Goal: Task Accomplishment & Management: Use online tool/utility

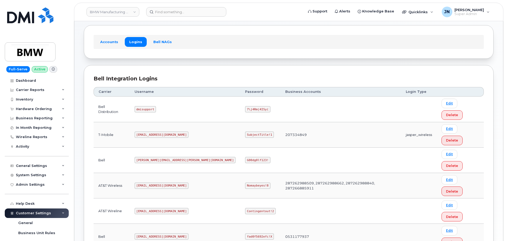
scroll to position [35, 0]
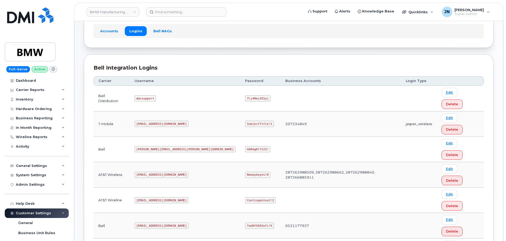
click at [245, 121] on code "SubjectTitle!1" at bounding box center [259, 124] width 29 height 6
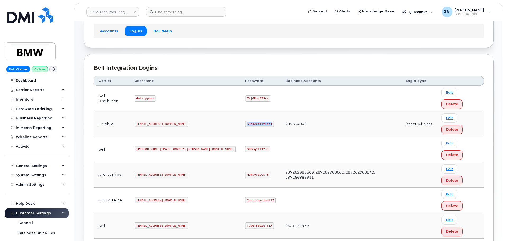
click at [245, 121] on code "SubjectTitle!1" at bounding box center [259, 124] width 29 height 6
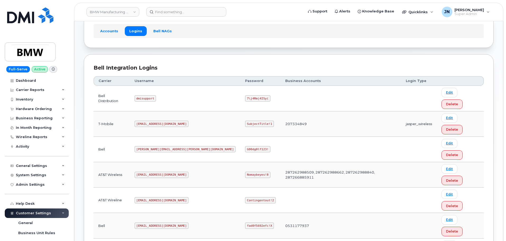
copy code "SubjectTitle!1"
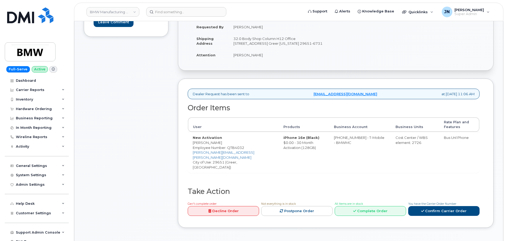
scroll to position [141, 0]
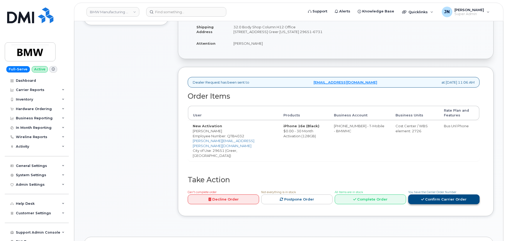
click at [451, 196] on link "Confirm Carrier Order" at bounding box center [443, 199] width 71 height 10
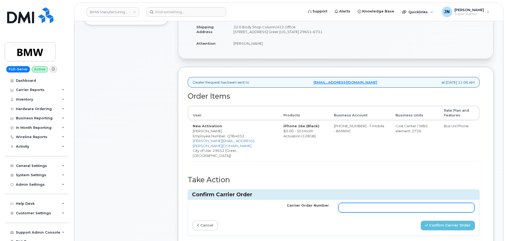
click at [368, 203] on input "Carrier Order Number" at bounding box center [406, 208] width 136 height 10
paste input "771994338"
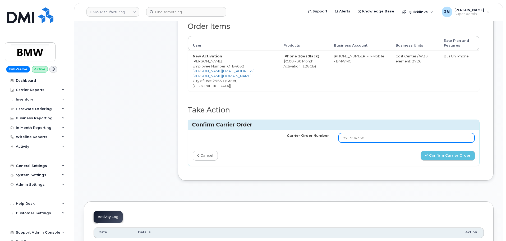
scroll to position [211, 0]
type input "771994338"
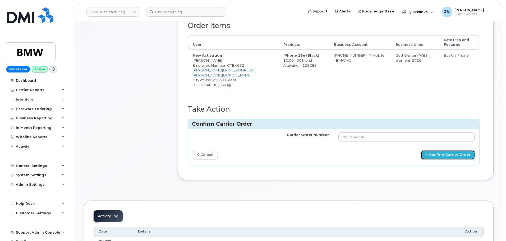
click at [450, 150] on button "Confirm Carrier Order" at bounding box center [448, 155] width 54 height 10
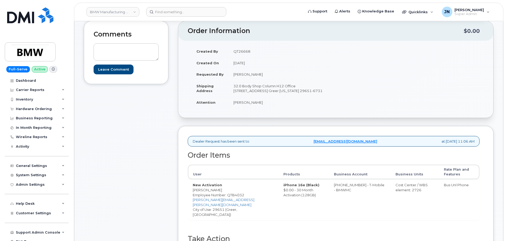
scroll to position [71, 0]
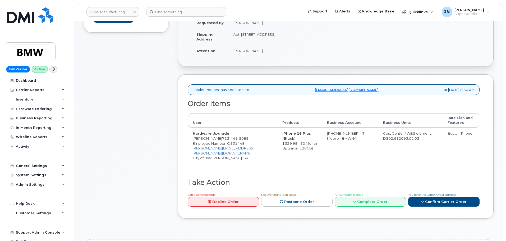
scroll to position [141, 0]
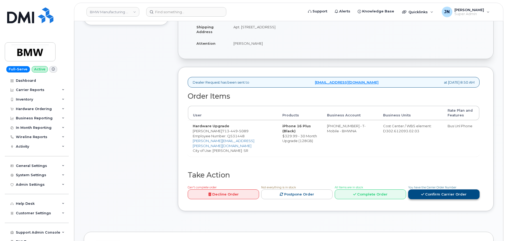
click at [448, 199] on link "Confirm Carrier Order" at bounding box center [443, 194] width 71 height 10
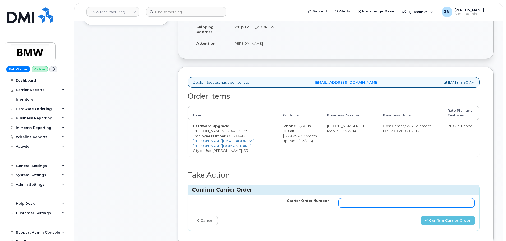
click at [369, 205] on input "Carrier Order Number" at bounding box center [406, 203] width 136 height 10
paste input "771994540"
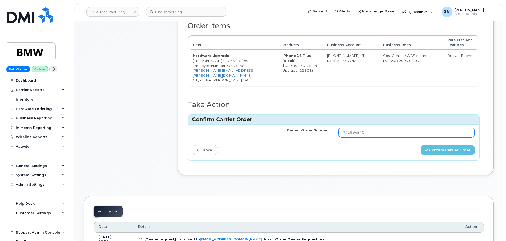
scroll to position [211, 0]
type input "771994540"
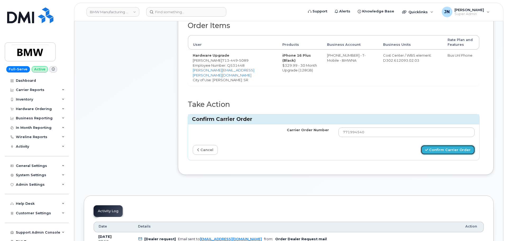
click at [448, 155] on button "Confirm Carrier Order" at bounding box center [448, 150] width 54 height 10
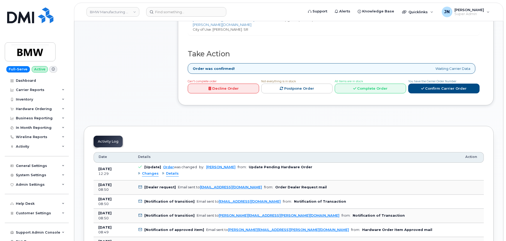
scroll to position [211, 0]
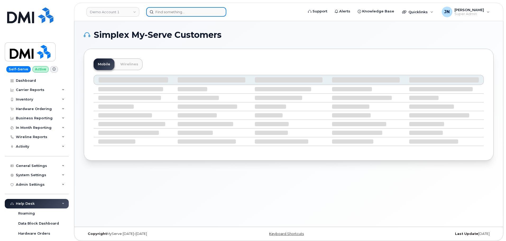
click at [174, 11] on input at bounding box center [186, 12] width 80 height 10
paste input "4802326020"
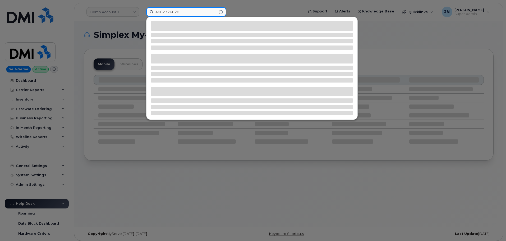
type input "4802326020"
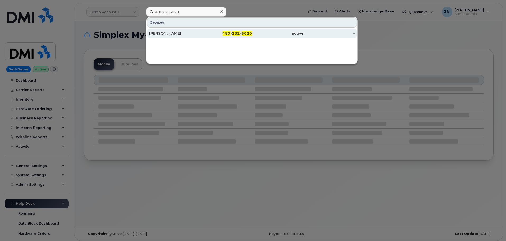
click at [228, 33] on span "480" at bounding box center [226, 33] width 8 height 5
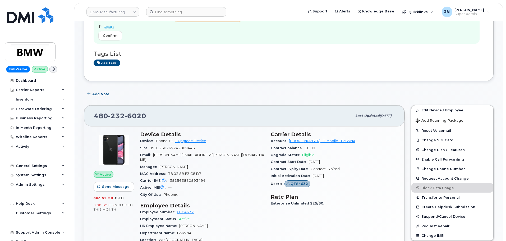
scroll to position [141, 0]
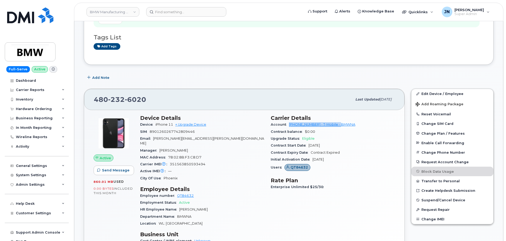
drag, startPoint x: 350, startPoint y: 124, endPoint x: 289, endPoint y: 123, distance: 60.5
click at [289, 123] on div "Account 973767968 - T-Mobile - BMWNA" at bounding box center [333, 124] width 124 height 7
click at [327, 135] on div "Upgrade Status Eligible" at bounding box center [333, 138] width 124 height 7
drag, startPoint x: 288, startPoint y: 123, endPoint x: 311, endPoint y: 123, distance: 22.5
click at [311, 123] on div "Account 973767968 - T-Mobile - BMWNA" at bounding box center [333, 124] width 124 height 7
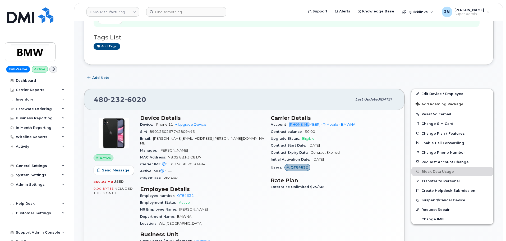
copy link "973767968"
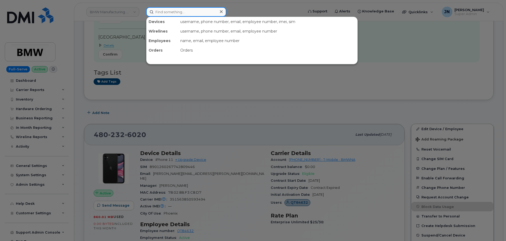
click at [186, 13] on input at bounding box center [186, 12] width 80 height 10
paste input "8644785826"
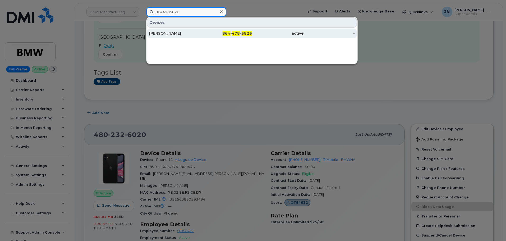
type input "8644785826"
click at [186, 33] on div "Florian Zach" at bounding box center [175, 33] width 52 height 5
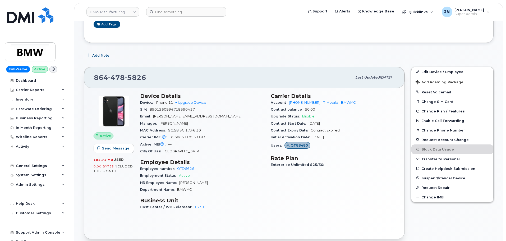
scroll to position [141, 0]
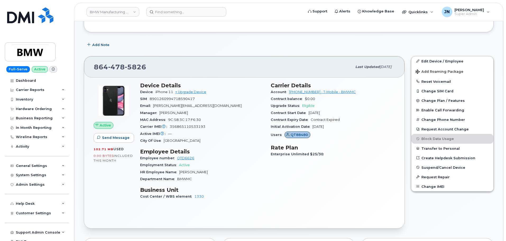
drag, startPoint x: 318, startPoint y: 135, endPoint x: 289, endPoint y: 133, distance: 29.1
click at [289, 133] on div "Users QT88480" at bounding box center [333, 135] width 124 height 10
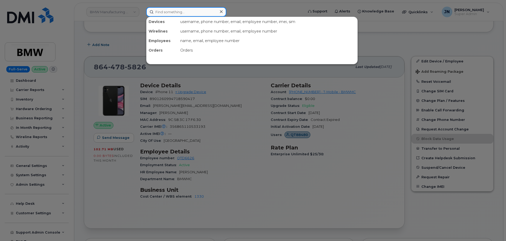
click at [211, 14] on input at bounding box center [186, 12] width 80 height 10
paste input "[PHONE_NUMBER]"
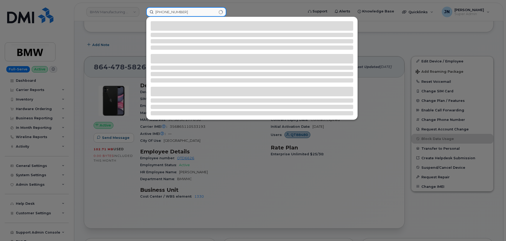
type input "[PHONE_NUMBER]"
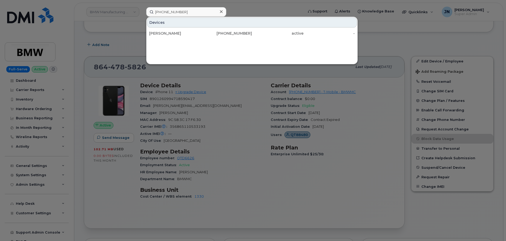
drag, startPoint x: 171, startPoint y: 31, endPoint x: 228, endPoint y: 45, distance: 58.1
click at [171, 31] on div "[PERSON_NAME]" at bounding box center [175, 33] width 52 height 5
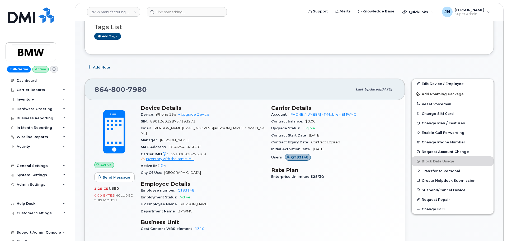
scroll to position [141, 0]
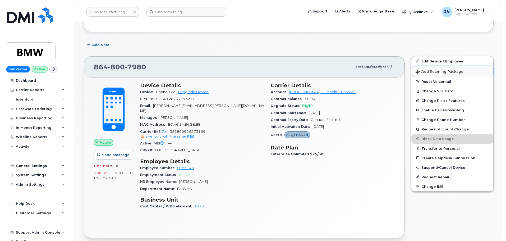
click at [450, 69] on button "Add Roaming Package" at bounding box center [452, 71] width 82 height 11
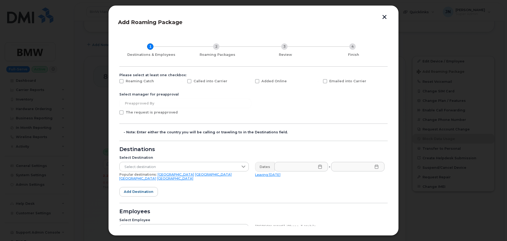
click at [333, 80] on span "Emailed into Carrier" at bounding box center [348, 81] width 37 height 4
click at [320, 80] on input "Emailed into Carrier" at bounding box center [318, 80] width 3 height 3
checkbox input "true"
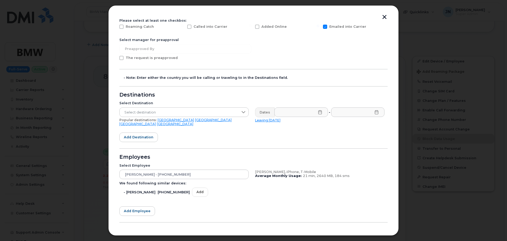
scroll to position [71, 0]
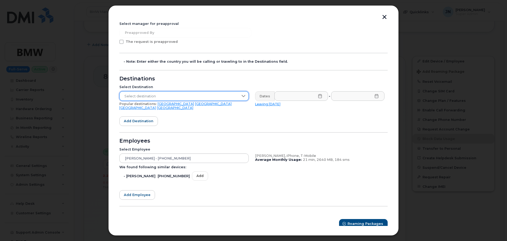
click at [160, 96] on span "Select destination" at bounding box center [179, 96] width 119 height 10
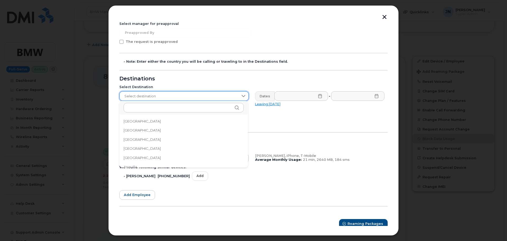
click at [154, 94] on span "Select destination" at bounding box center [179, 96] width 119 height 10
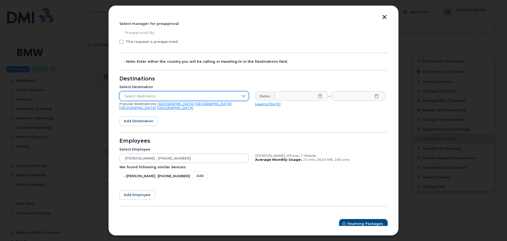
click at [151, 96] on span "Select destination" at bounding box center [179, 96] width 119 height 10
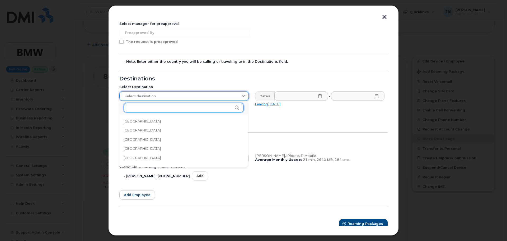
paste input "Chile, South America"
click at [148, 107] on input "text" at bounding box center [184, 108] width 120 height 10
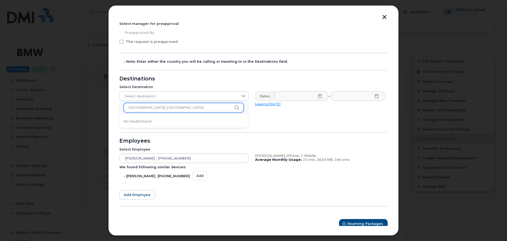
drag, startPoint x: 137, startPoint y: 107, endPoint x: 176, endPoint y: 109, distance: 39.4
click at [176, 109] on input "Chile, South America" at bounding box center [184, 108] width 120 height 10
type input "Chile"
click at [145, 122] on li "Chile" at bounding box center [183, 121] width 129 height 9
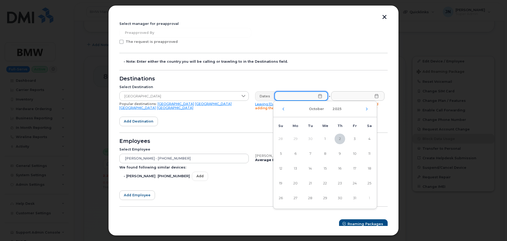
click at [298, 99] on input "text" at bounding box center [302, 96] width 54 height 10
drag, startPoint x: 369, startPoint y: 138, endPoint x: 370, endPoint y: 126, distance: 12.0
click at [369, 138] on span "4" at bounding box center [369, 138] width 11 height 11
type input "10/04/2025"
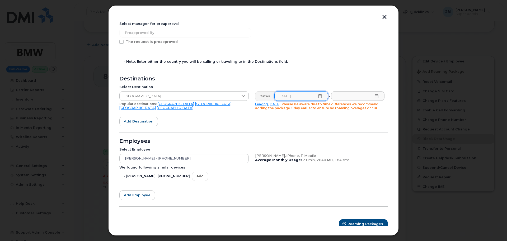
click at [375, 96] on icon at bounding box center [377, 96] width 4 height 4
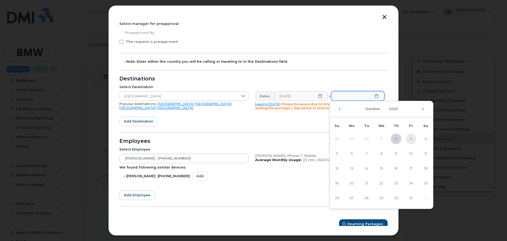
click at [410, 139] on span "3" at bounding box center [411, 138] width 11 height 11
type input "10/03/2025"
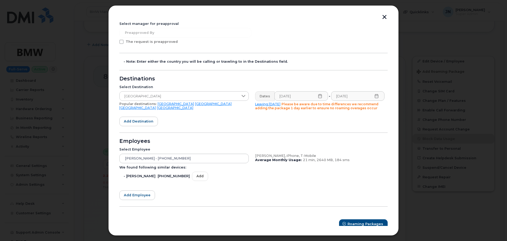
click at [320, 96] on icon at bounding box center [320, 96] width 4 height 4
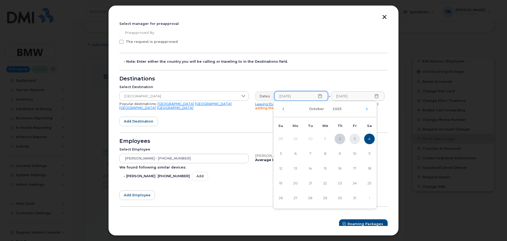
click at [352, 138] on span "3" at bounding box center [355, 138] width 11 height 11
type input "10/03/2025"
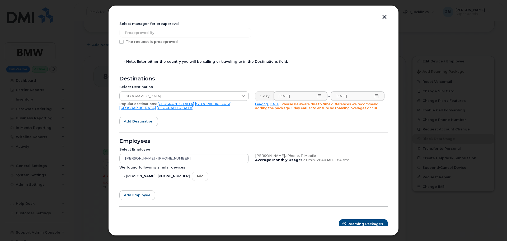
click at [375, 98] on icon at bounding box center [377, 96] width 4 height 4
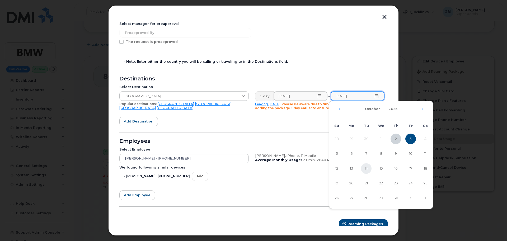
click at [365, 168] on span "14" at bounding box center [366, 168] width 11 height 11
type input "10/14/2025"
click at [366, 168] on span "14" at bounding box center [368, 168] width 11 height 11
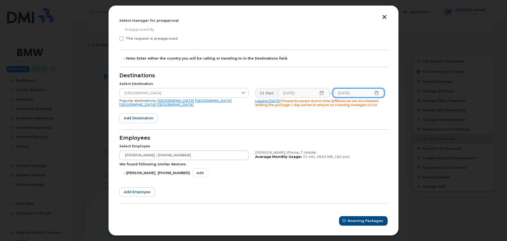
scroll to position [75, 0]
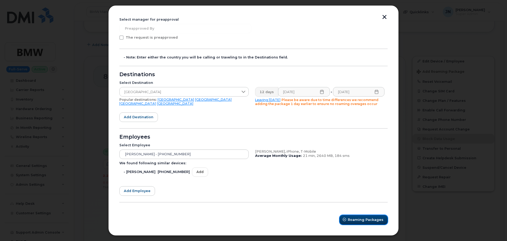
click at [370, 219] on span "Roaming Packages" at bounding box center [366, 219] width 36 height 5
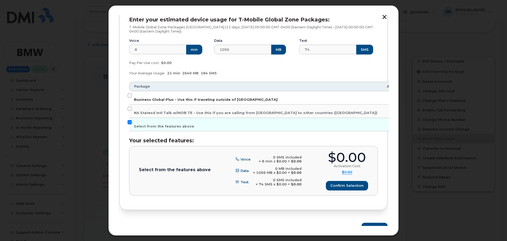
click at [245, 99] on span "Business Global Plus - Use this if traveling outside of North America" at bounding box center [206, 100] width 144 height 4
click at [132, 98] on input "Business Global Plus - Use this if traveling outside of North America" at bounding box center [130, 95] width 4 height 4
checkbox input "true"
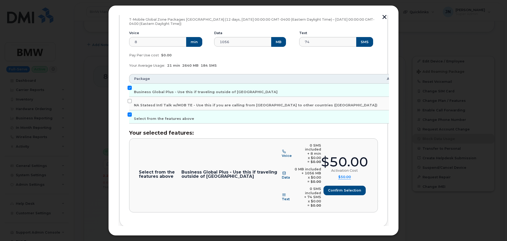
scroll to position [93, 0]
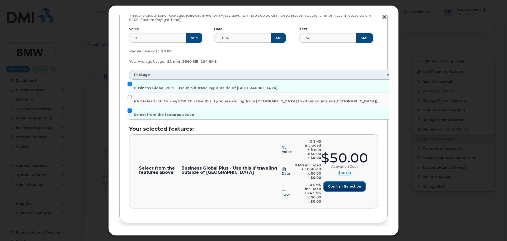
click at [347, 184] on span "Confirm selection" at bounding box center [344, 186] width 33 height 5
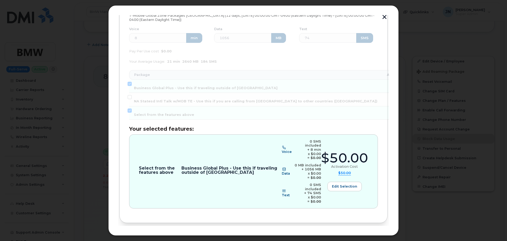
click at [373, 238] on span "Review" at bounding box center [373, 240] width 13 height 5
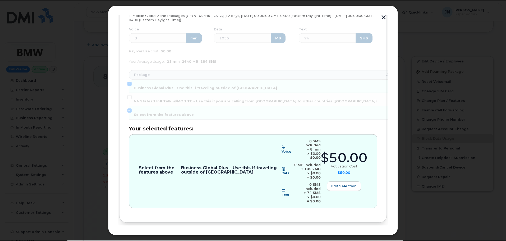
scroll to position [0, 0]
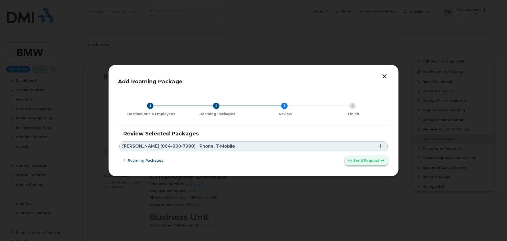
click at [369, 161] on span "Send request" at bounding box center [367, 160] width 26 height 5
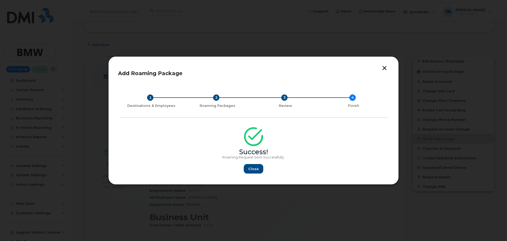
click at [387, 70] on button "button" at bounding box center [385, 69] width 8 height 6
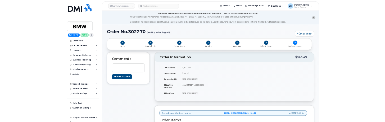
scroll to position [211, 0]
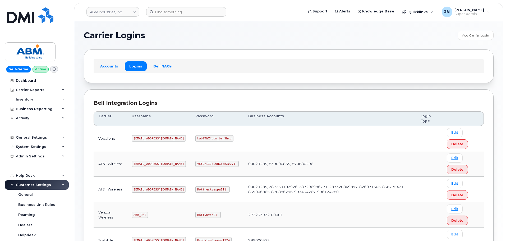
scroll to position [81, 0]
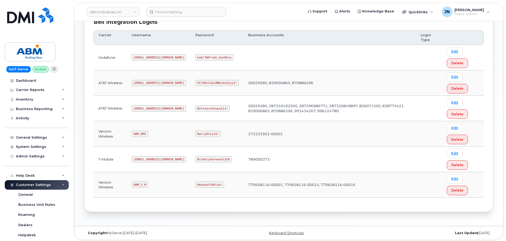
click at [149, 106] on code "[EMAIL_ADDRESS][DOMAIN_NAME]" at bounding box center [159, 108] width 54 height 6
click at [148, 106] on code "abm@dminc.com" at bounding box center [159, 108] width 54 height 6
click at [148, 108] on code "abm@dminc.com" at bounding box center [159, 108] width 54 height 6
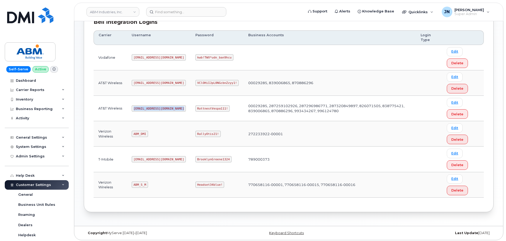
copy code "abm@dminc.com"
click at [195, 108] on code "RottnestVespa111!" at bounding box center [212, 108] width 34 height 6
copy code "RottnestVespa111!"
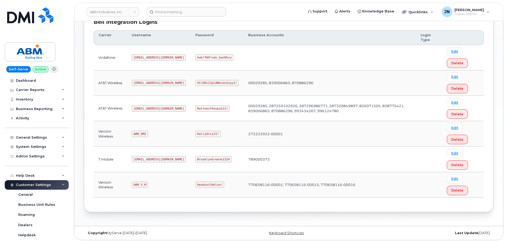
click at [142, 184] on code "ABM_S_M" at bounding box center [140, 184] width 16 height 6
copy code "ABM_S_M"
click at [195, 184] on code "Headset34blue!" at bounding box center [209, 184] width 29 height 6
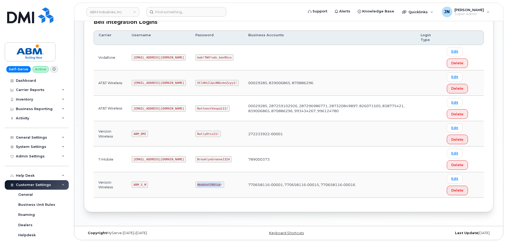
click at [195, 184] on code "Headset34blue!" at bounding box center [209, 184] width 29 height 6
copy code "Headset34blue!"
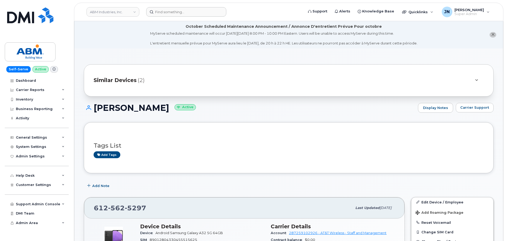
scroll to position [71, 0]
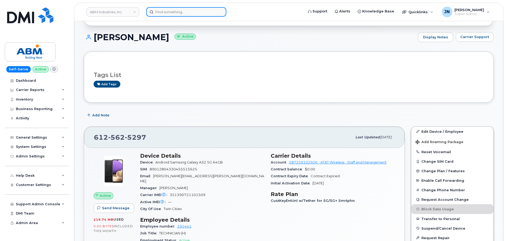
paste input "9803461391"
click at [182, 14] on input at bounding box center [186, 12] width 80 height 10
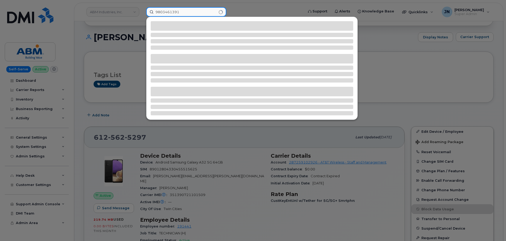
type input "9803461391"
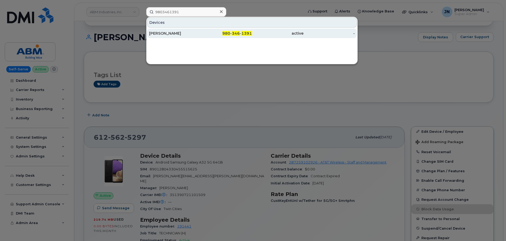
click at [242, 34] on span "1391" at bounding box center [246, 33] width 11 height 5
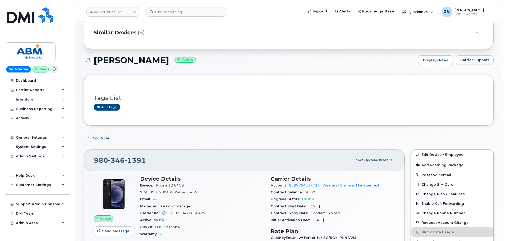
scroll to position [71, 0]
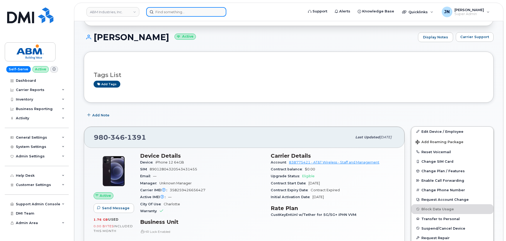
click at [201, 10] on input at bounding box center [186, 12] width 80 height 10
paste input "4155177896"
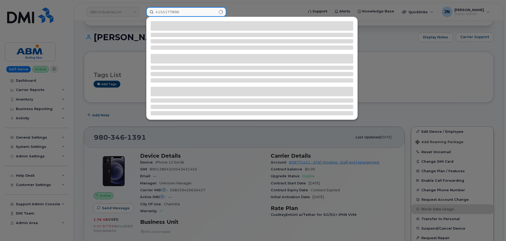
type input "4155177896"
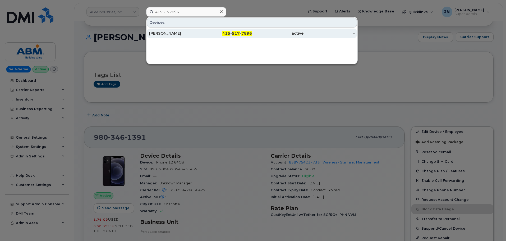
click at [187, 33] on div "CHARLIE SNYDER" at bounding box center [175, 33] width 52 height 5
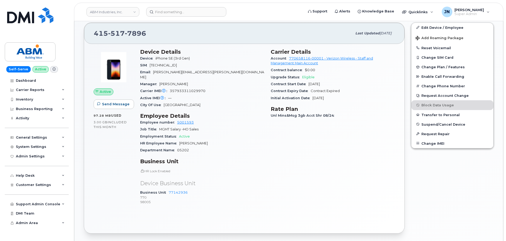
scroll to position [176, 0]
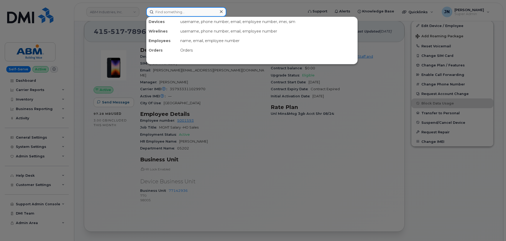
click at [202, 11] on input at bounding box center [186, 12] width 80 height 10
paste input "3142853264"
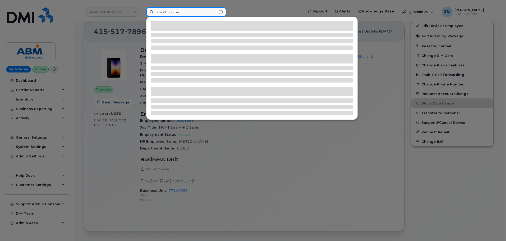
type input "3142853264"
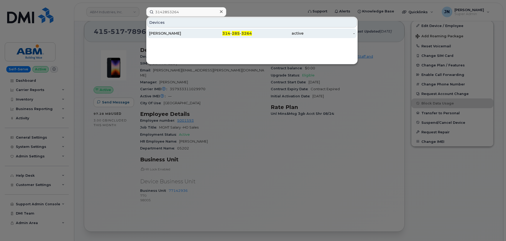
click at [244, 33] on span "3264" at bounding box center [246, 33] width 11 height 5
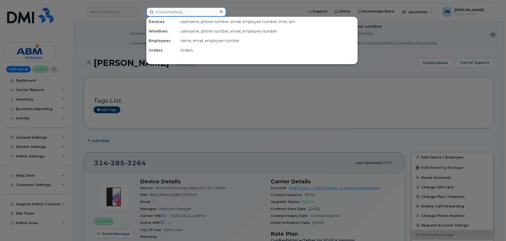
click at [185, 10] on input at bounding box center [186, 12] width 80 height 10
paste input "6784275976"
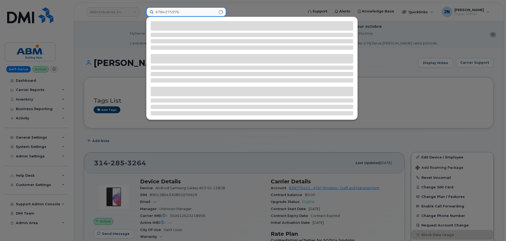
type input "6784275976"
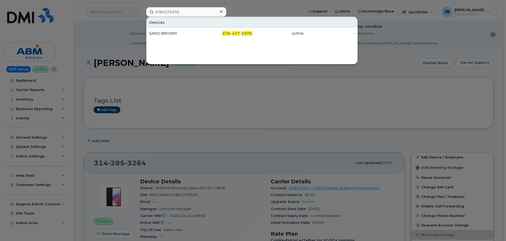
drag, startPoint x: 229, startPoint y: 33, endPoint x: 249, endPoint y: 39, distance: 21.5
click at [229, 33] on span "678" at bounding box center [226, 33] width 8 height 5
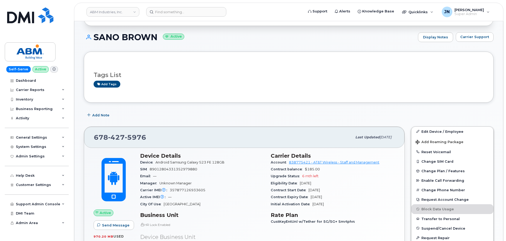
scroll to position [116, 0]
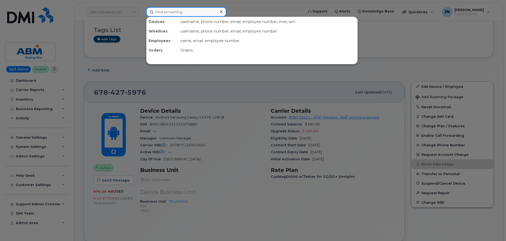
click at [187, 15] on input at bounding box center [186, 12] width 80 height 10
paste input "6465329232"
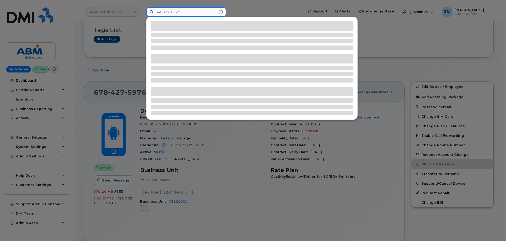
type input "6465329232"
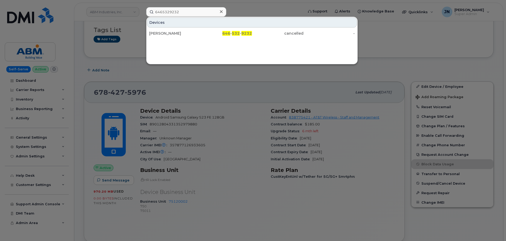
drag, startPoint x: 246, startPoint y: 35, endPoint x: 255, endPoint y: 42, distance: 11.3
click at [246, 35] on span "9232" at bounding box center [246, 33] width 11 height 5
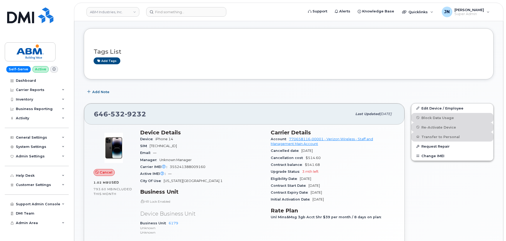
scroll to position [106, 0]
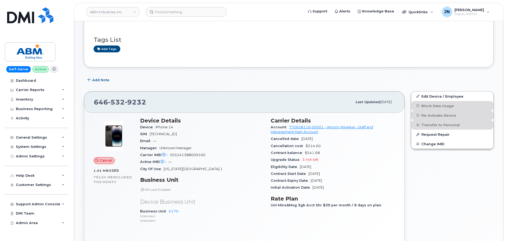
drag, startPoint x: 140, startPoint y: 121, endPoint x: 207, endPoint y: 133, distance: 68.1
click at [207, 133] on section "Device Details Device iPhone 14 SIM [TECHNICAL_ID] Email — Manager Unknown Mana…" at bounding box center [202, 144] width 124 height 55
copy section "Device Details Device iPhone 14 SIM [TECHNICAL_ID]"
click at [174, 119] on h3 "Device Details" at bounding box center [202, 120] width 124 height 6
copy section "Device Details Device iPhone 14 SIM [TECHNICAL_ID]"
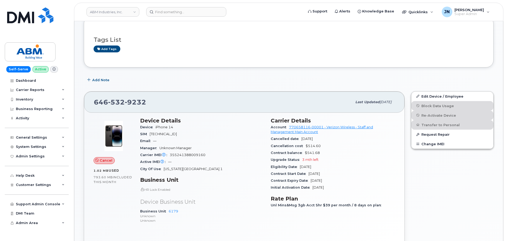
drag, startPoint x: 200, startPoint y: 132, endPoint x: 142, endPoint y: 123, distance: 58.3
click at [142, 123] on section "Device Details Device iPhone 14 SIM [TECHNICAL_ID] Email — Manager Unknown Mana…" at bounding box center [202, 144] width 124 height 55
drag, startPoint x: 329, startPoint y: 139, endPoint x: 270, endPoint y: 121, distance: 62.3
click at [270, 121] on div "Carrier Details Account 770658116-00001 - Verizon Wireless - Staff and Manageme…" at bounding box center [332, 172] width 131 height 117
copy section "Carrier Details Account 770658116-00001 - Verizon Wireless - Staff and Manageme…"
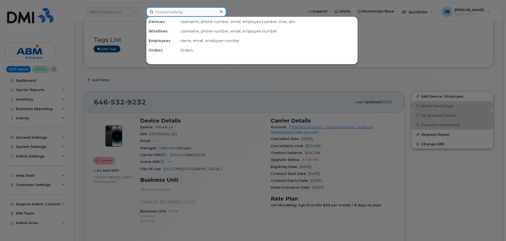
paste input "9175592303"
click at [192, 13] on input at bounding box center [186, 12] width 80 height 10
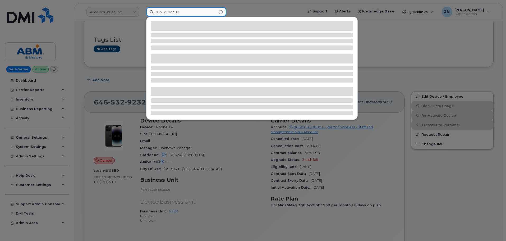
type input "9175592303"
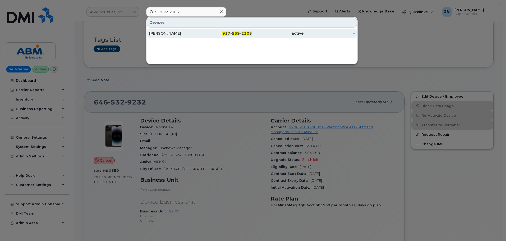
click at [227, 31] on div "917 - 559 - 2303" at bounding box center [227, 33] width 52 height 5
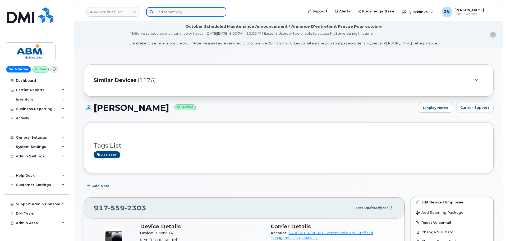
paste input "3472668137"
click at [205, 12] on input "3472668137" at bounding box center [186, 12] width 80 height 10
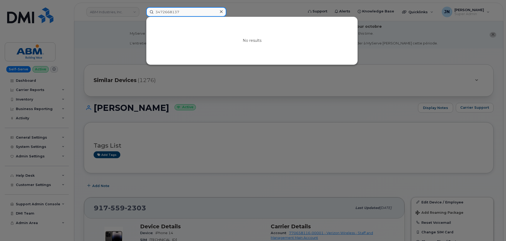
click at [185, 14] on input "3472668137" at bounding box center [186, 12] width 80 height 10
paste input "7183063541"
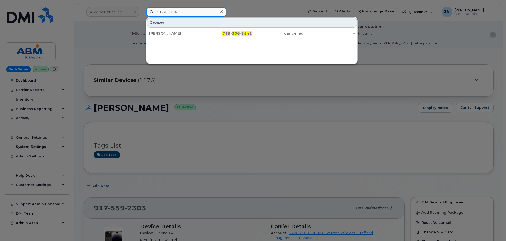
type input "7183063541"
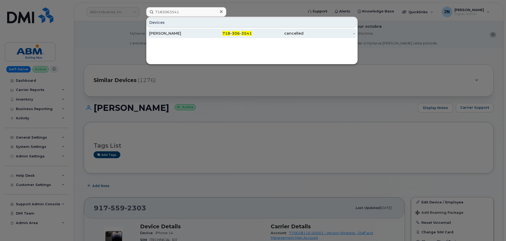
drag, startPoint x: 188, startPoint y: 31, endPoint x: 198, endPoint y: 32, distance: 10.0
click at [188, 31] on div "[PERSON_NAME]" at bounding box center [175, 33] width 52 height 5
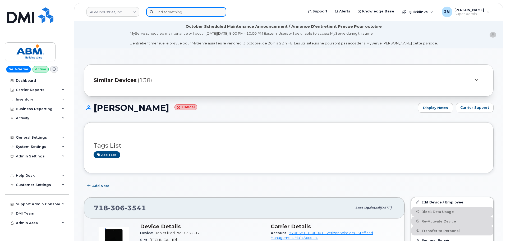
click at [173, 13] on input at bounding box center [186, 12] width 80 height 10
paste input "7183063541"
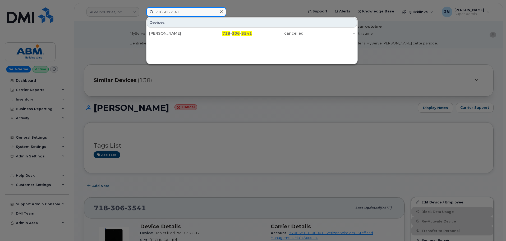
click at [185, 12] on input "7183063541" at bounding box center [186, 12] width 80 height 10
click at [184, 12] on input "7183063541" at bounding box center [186, 12] width 80 height 10
paste input "3474983735"
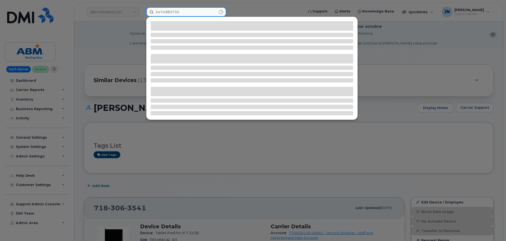
type input "3474983735"
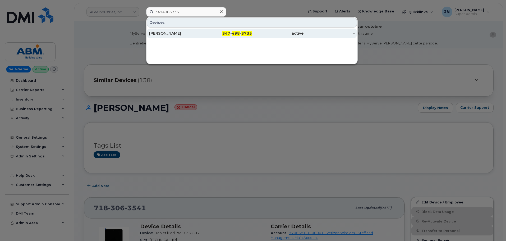
click at [242, 36] on div "347 - 498 - 3735" at bounding box center [227, 33] width 52 height 5
